Goal: Navigation & Orientation: Understand site structure

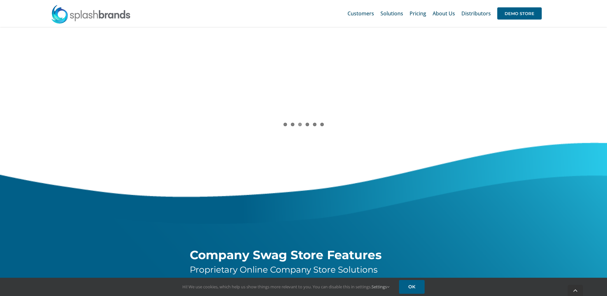
scroll to position [859, 0]
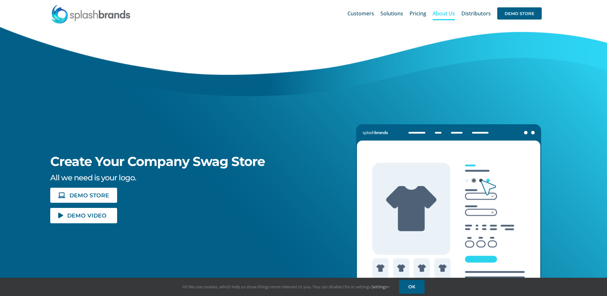
drag, startPoint x: 431, startPoint y: 9, endPoint x: 435, endPoint y: 10, distance: 3.3
click at [431, 9] on li "Pricing" at bounding box center [421, 13] width 23 height 20
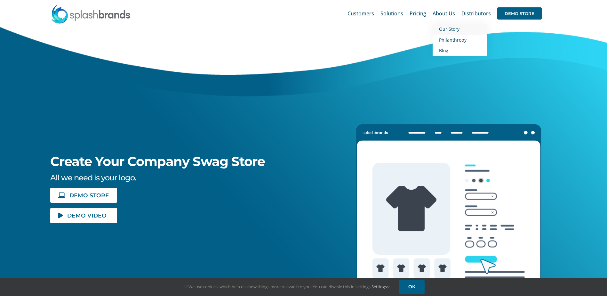
click at [450, 29] on span "Our Story" at bounding box center [449, 29] width 20 height 6
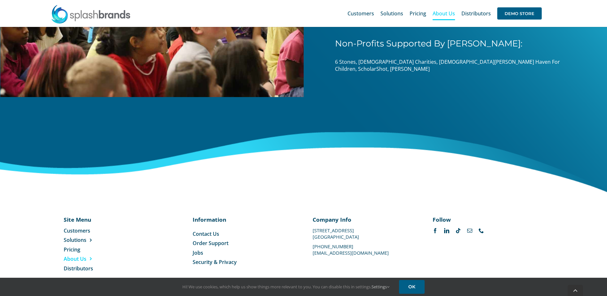
scroll to position [998, 0]
